Goal: Navigation & Orientation: Browse casually

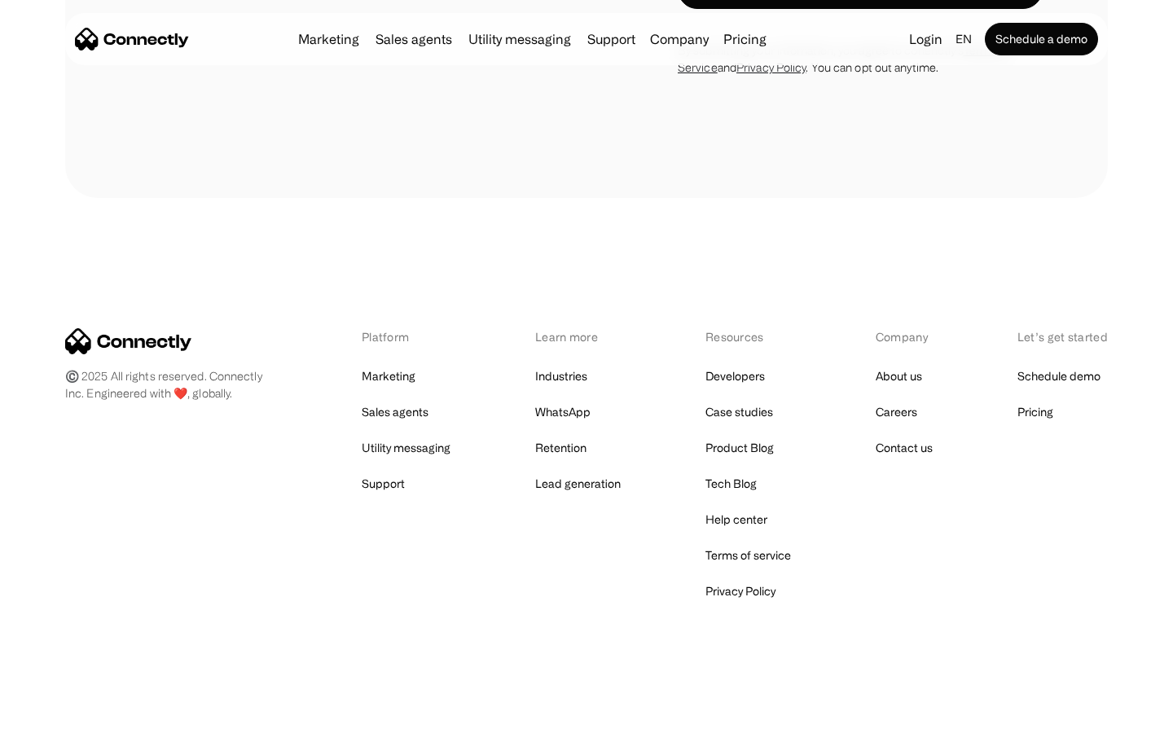
scroll to position [4618, 0]
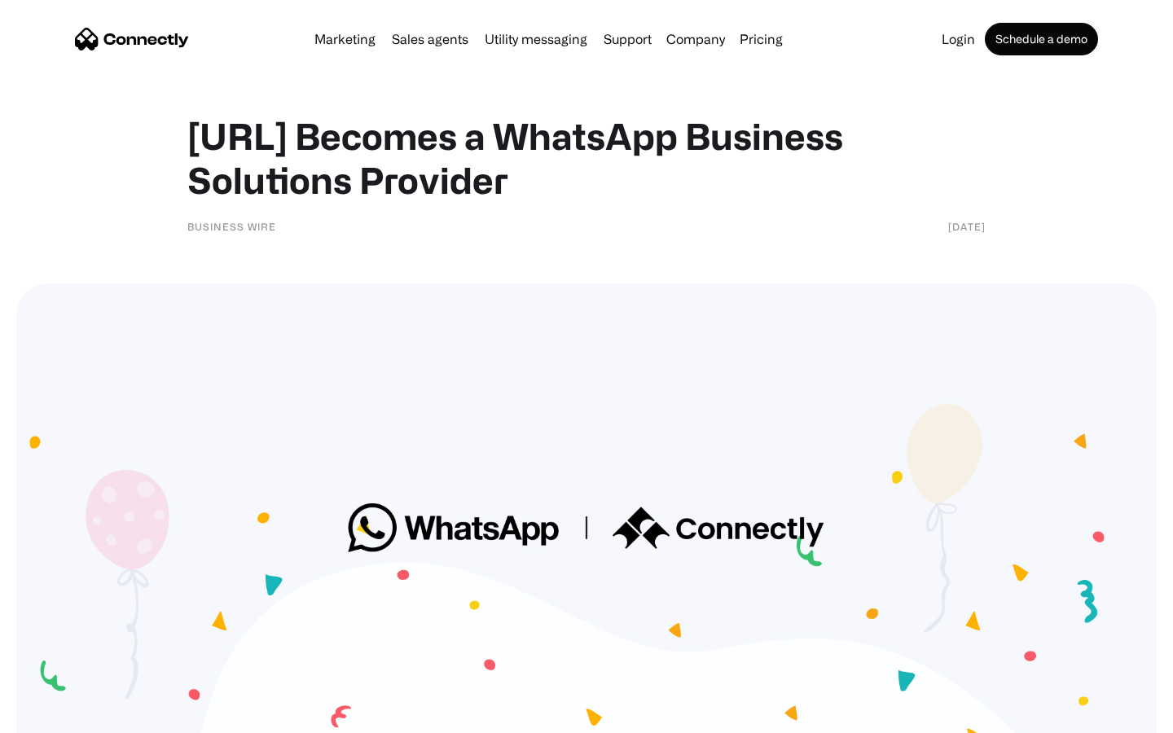
scroll to position [2020, 0]
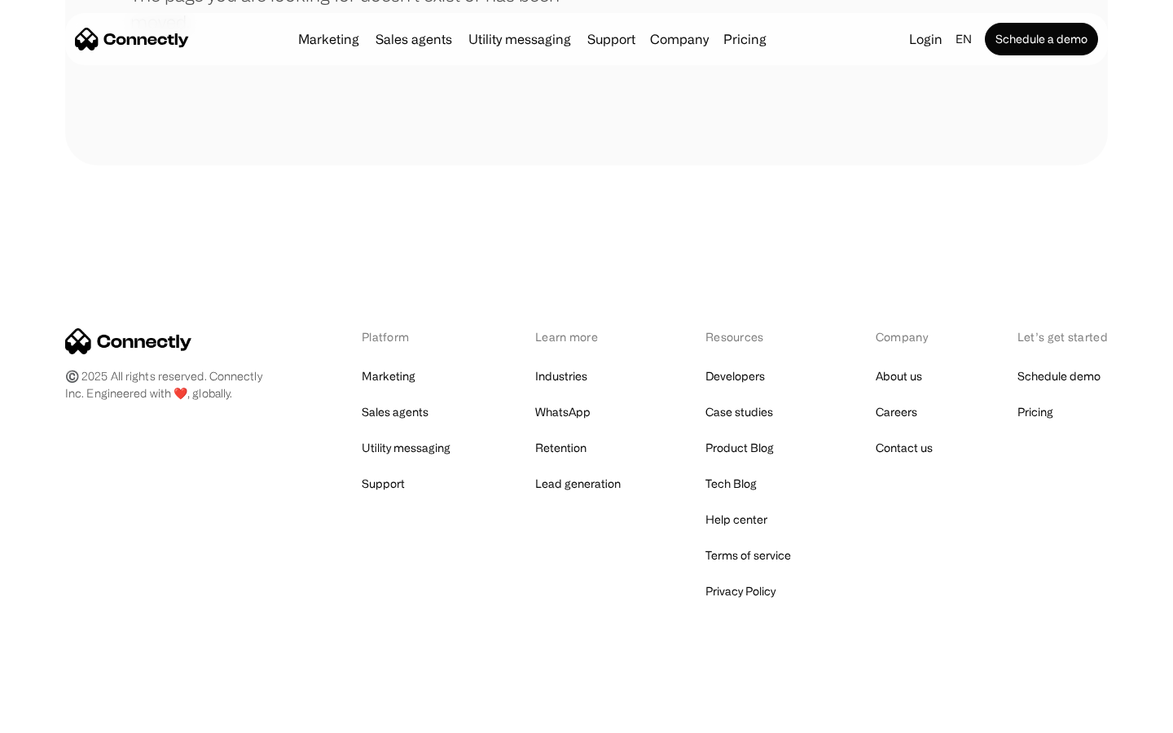
scroll to position [297, 0]
